Goal: Book appointment/travel/reservation

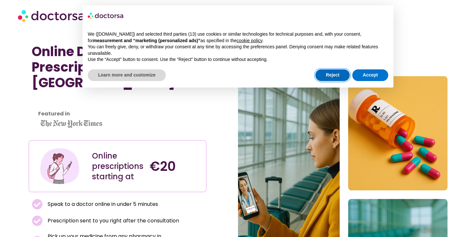
click at [337, 77] on button "Reject" at bounding box center [333, 75] width 34 height 12
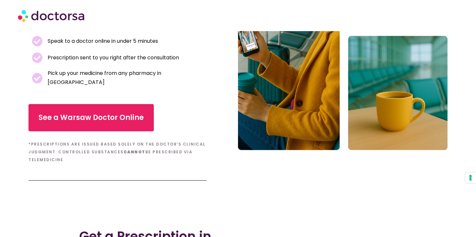
scroll to position [164, 0]
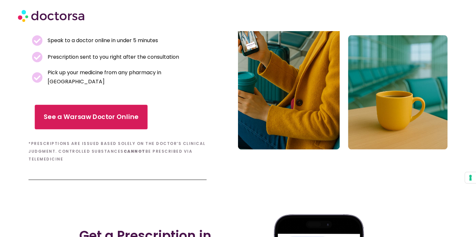
click at [135, 105] on link "See a Warsaw Doctor Online" at bounding box center [91, 117] width 113 height 25
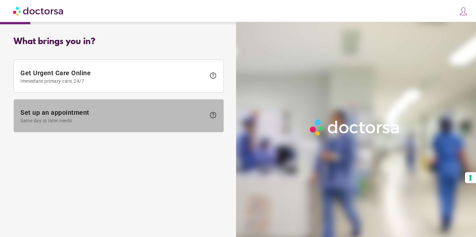
click at [177, 118] on span "Same day or later needs" at bounding box center [113, 120] width 186 height 5
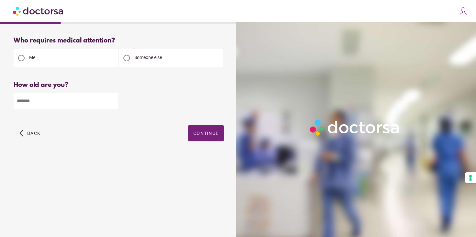
click at [128, 58] on div at bounding box center [126, 58] width 6 height 6
click at [64, 104] on input "number" at bounding box center [66, 101] width 104 height 16
type input "**"
click at [208, 131] on span "button" at bounding box center [206, 133] width 36 height 16
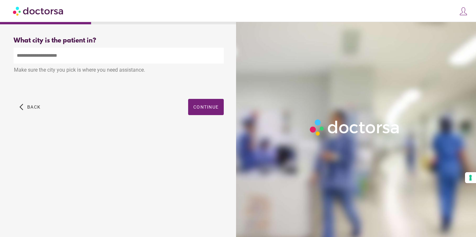
click at [116, 59] on input "text" at bounding box center [119, 56] width 210 height 16
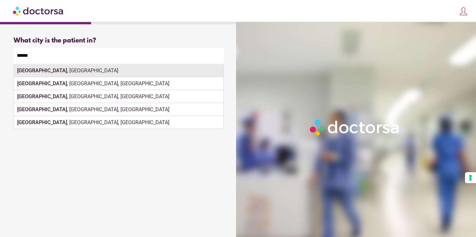
click at [120, 76] on div "Warsaw , Poland" at bounding box center [119, 70] width 210 height 13
type input "**********"
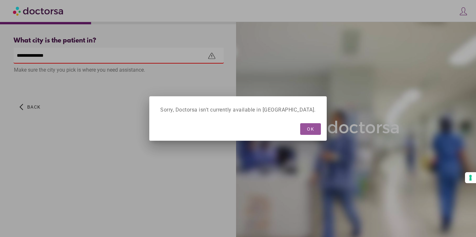
click at [307, 130] on span "OK" at bounding box center [310, 128] width 7 height 5
